Goal: Find specific page/section: Find specific page/section

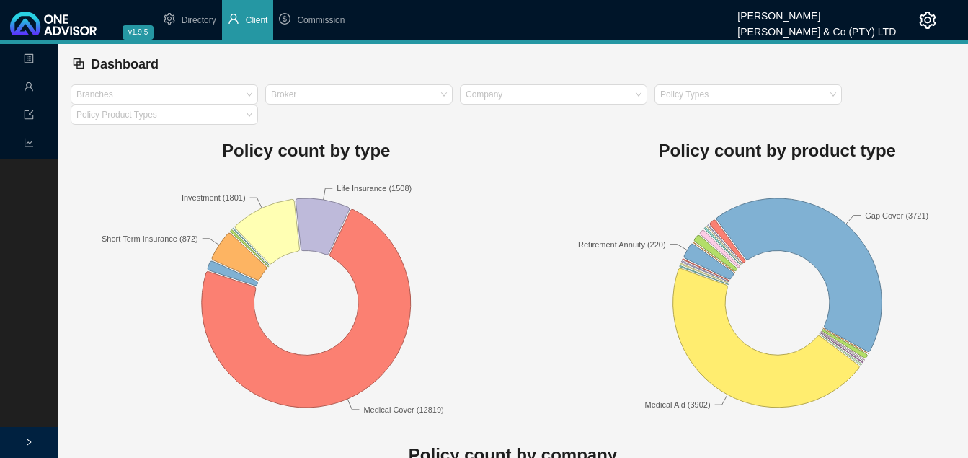
click at [264, 17] on span "Client" at bounding box center [257, 20] width 22 height 10
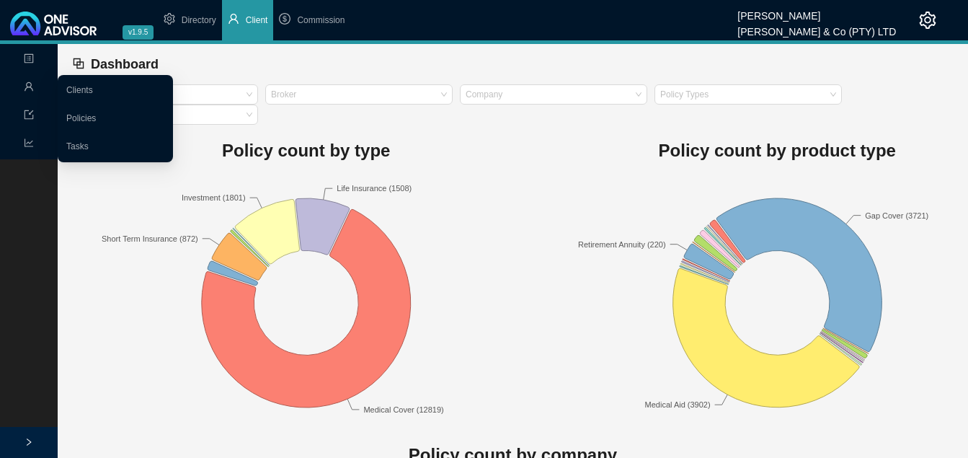
click at [31, 82] on icon "user" at bounding box center [29, 86] width 10 height 10
click at [93, 92] on link "Clients" at bounding box center [79, 90] width 27 height 10
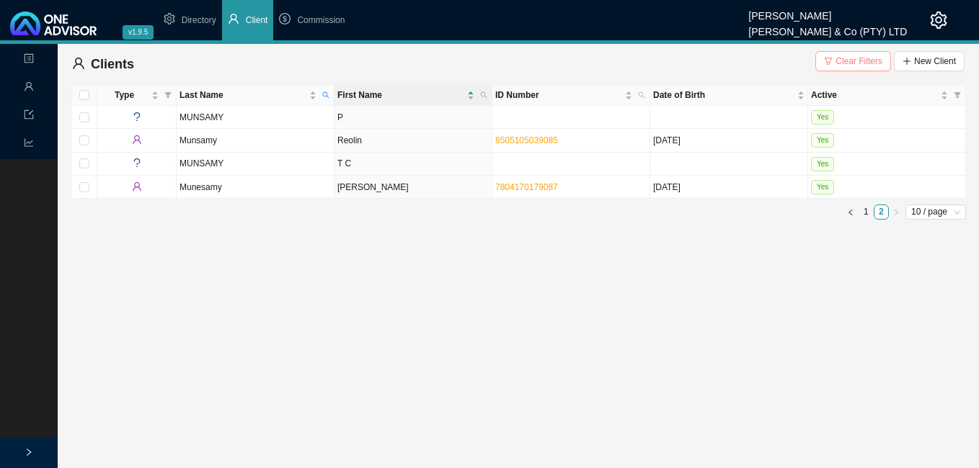
click at [837, 61] on span "Clear Filters" at bounding box center [858, 61] width 47 height 14
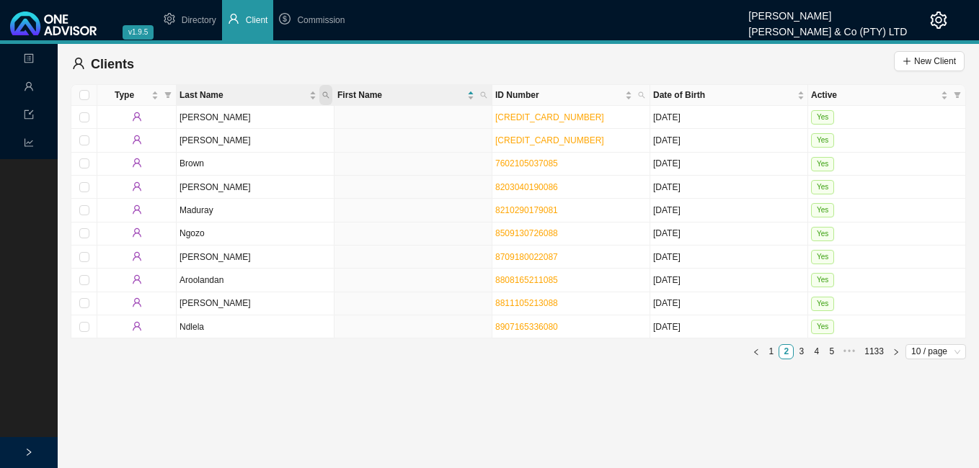
click at [328, 92] on icon "search" at bounding box center [325, 95] width 7 height 7
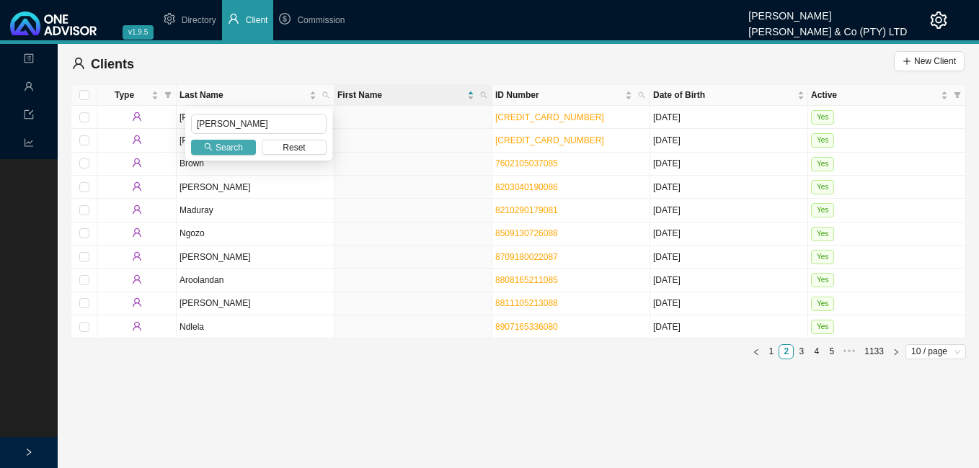
type input "[PERSON_NAME]"
click at [234, 151] on span "Search" at bounding box center [228, 148] width 27 height 14
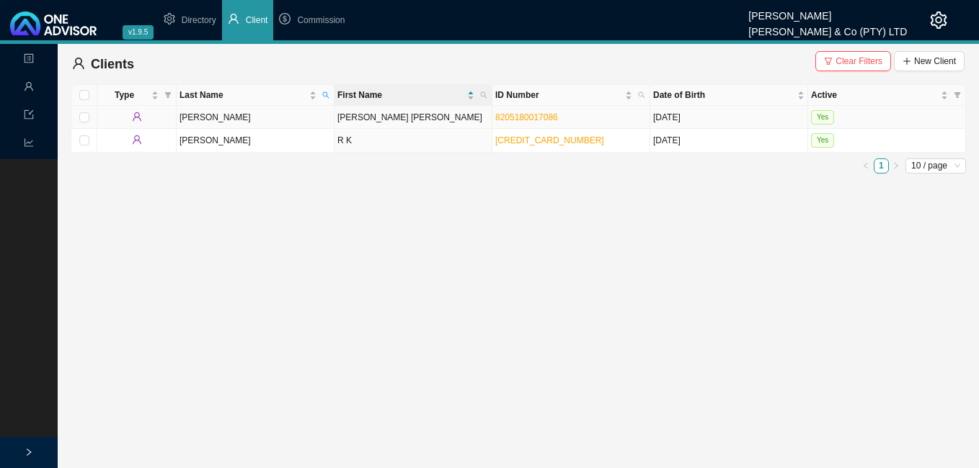
click at [347, 120] on td "[PERSON_NAME] [PERSON_NAME]" at bounding box center [413, 117] width 158 height 23
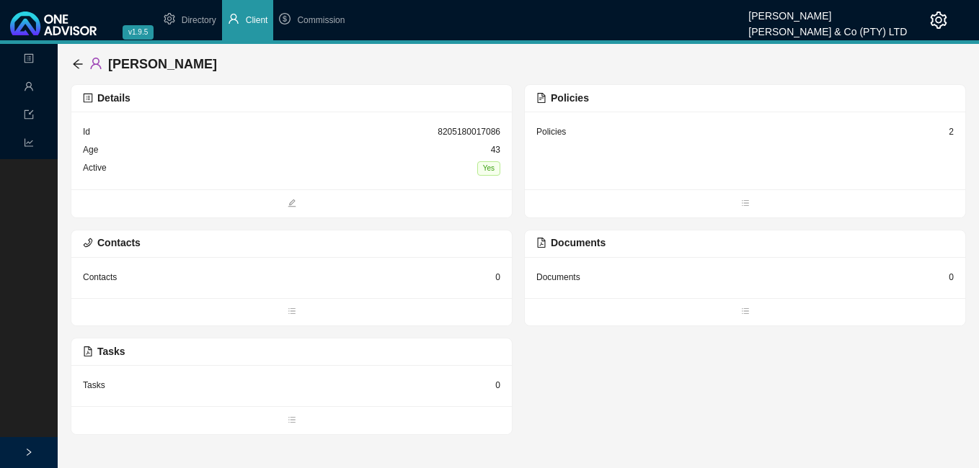
click at [949, 131] on div "2" at bounding box center [950, 132] width 5 height 14
